Goal: Answer question/provide support

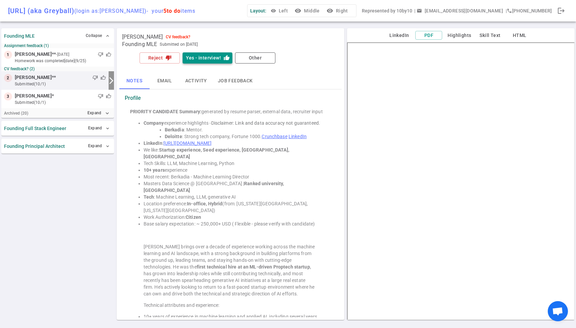
click at [211, 56] on button "Yes - interview! thumb_up" at bounding box center [208, 57] width 50 height 11
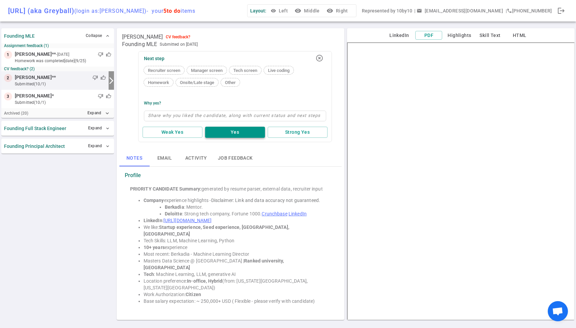
type textarea "a"
type textarea "aw"
type textarea "awe"
type textarea "awes"
type textarea "aweso"
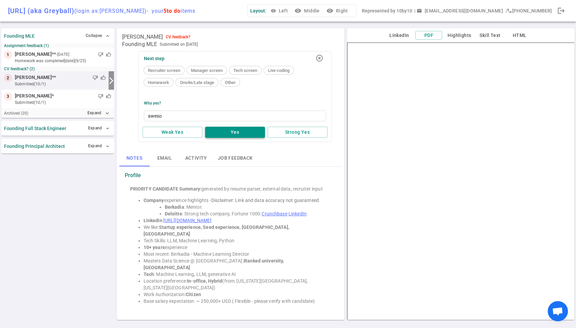
type textarea "awesom"
type textarea "awesome"
type textarea "awesome p"
type textarea "awesome pr"
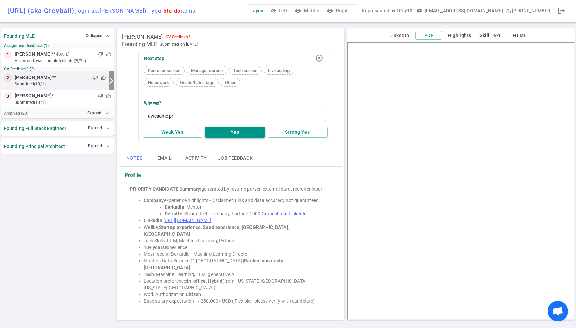
type textarea "awesome pro"
type textarea "awesome prof"
type textarea "awesome profi"
type textarea "awesome profil"
type textarea "awesome profile"
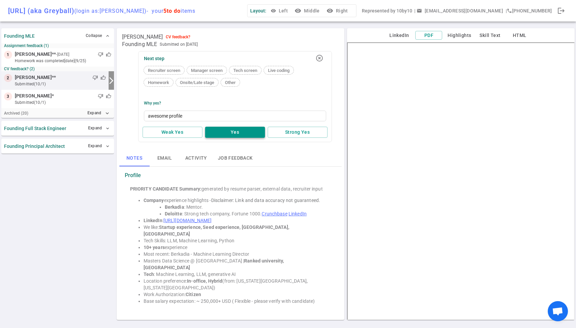
click at [233, 135] on button "Yes" at bounding box center [235, 132] width 60 height 11
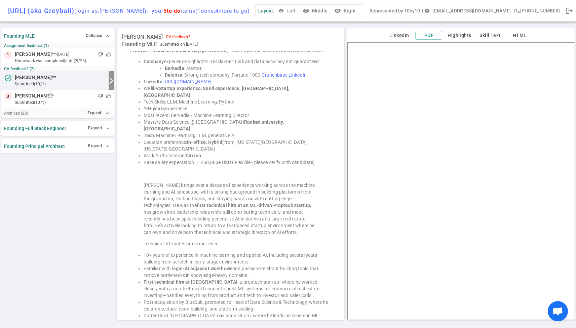
scroll to position [195, 0]
